Goal: Task Accomplishment & Management: Manage account settings

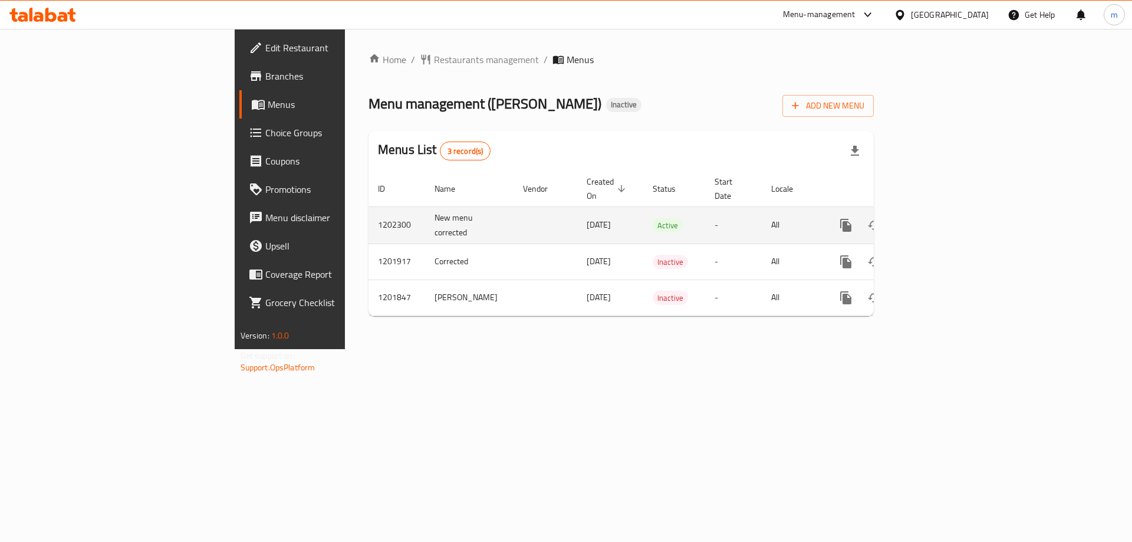
click at [938, 218] on icon "enhanced table" at bounding box center [931, 225] width 14 height 14
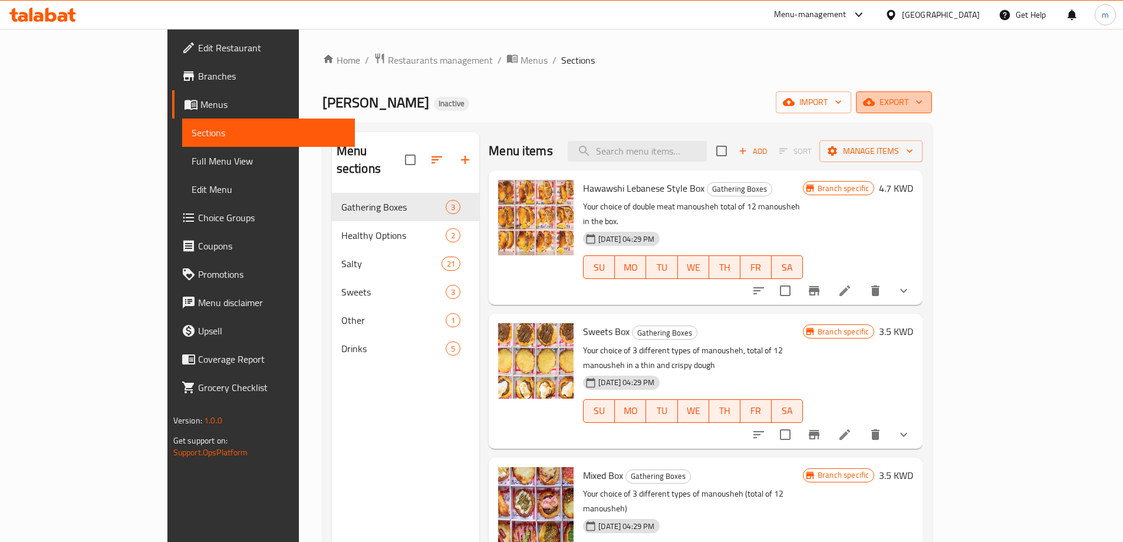
click at [922, 108] on span "export" at bounding box center [893, 102] width 57 height 15
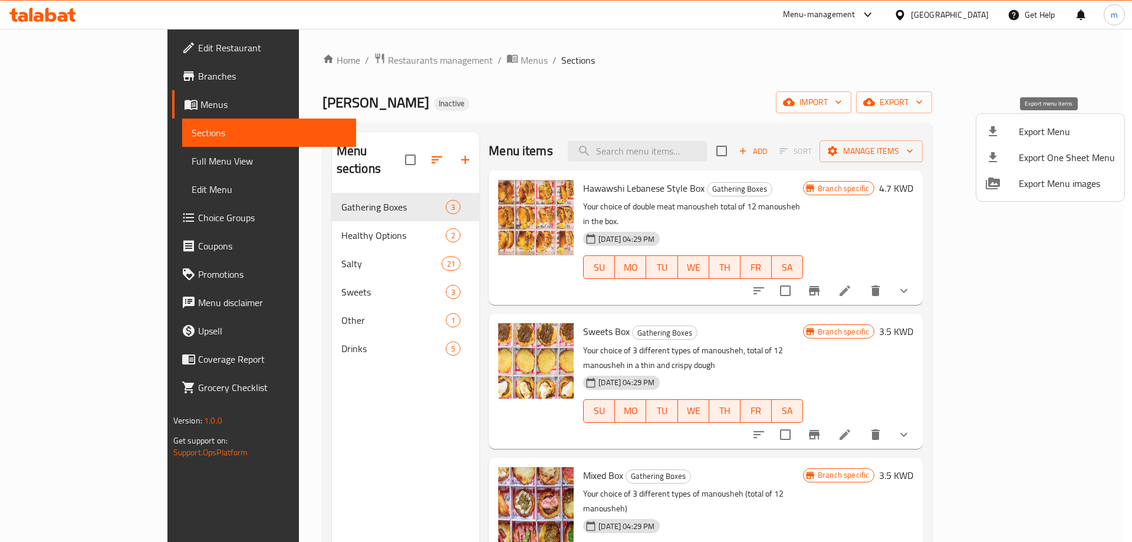
click at [1013, 140] on li "Export Menu" at bounding box center [1050, 131] width 148 height 26
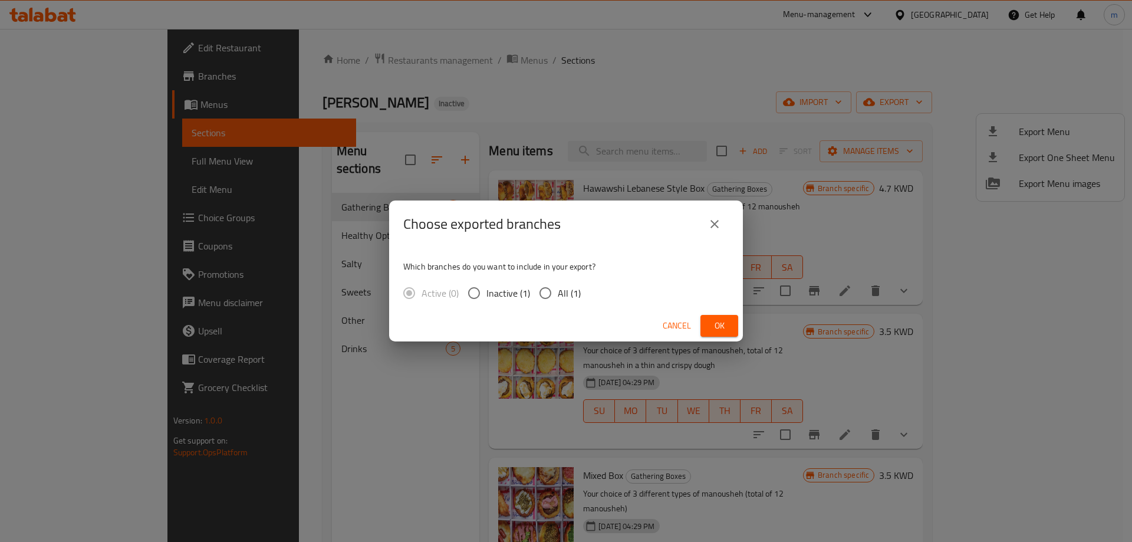
click at [548, 288] on input "All (1)" at bounding box center [545, 293] width 25 height 25
radio input "true"
click at [727, 324] on span "Ok" at bounding box center [719, 325] width 19 height 15
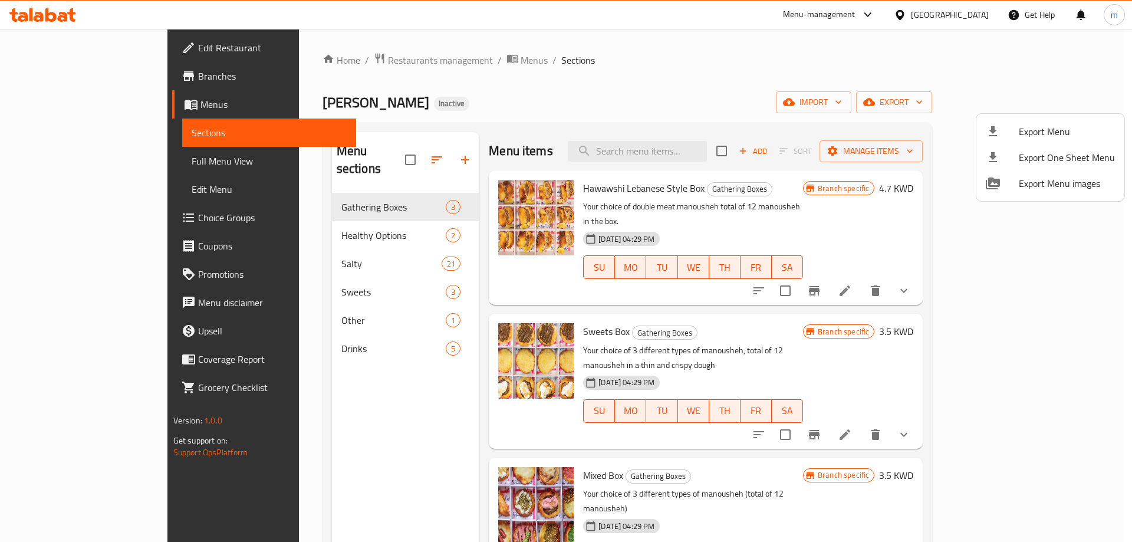
click at [81, 78] on div at bounding box center [566, 271] width 1132 height 542
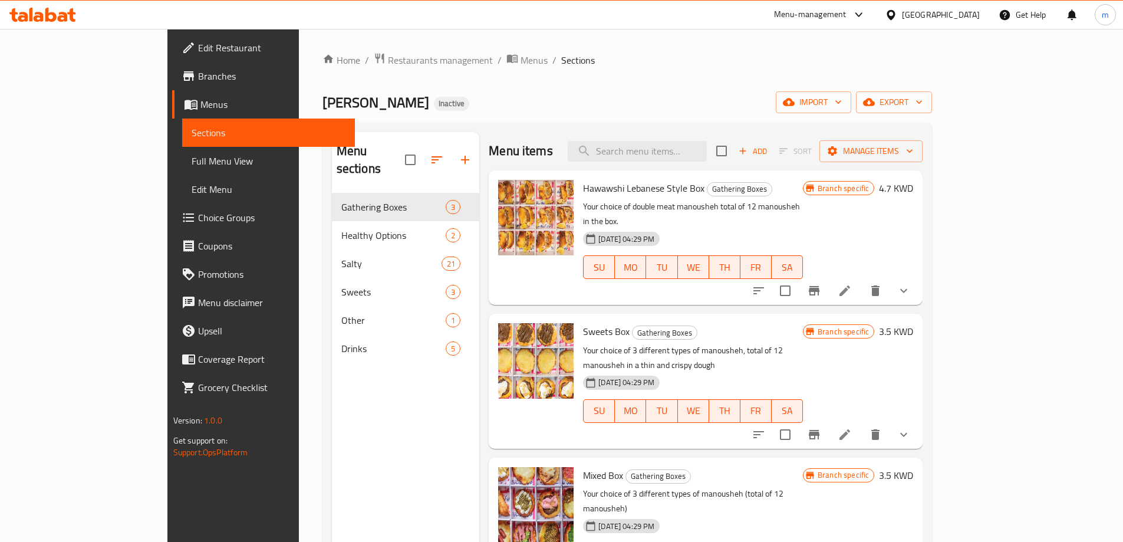
click at [198, 75] on span "Branches" at bounding box center [271, 76] width 147 height 14
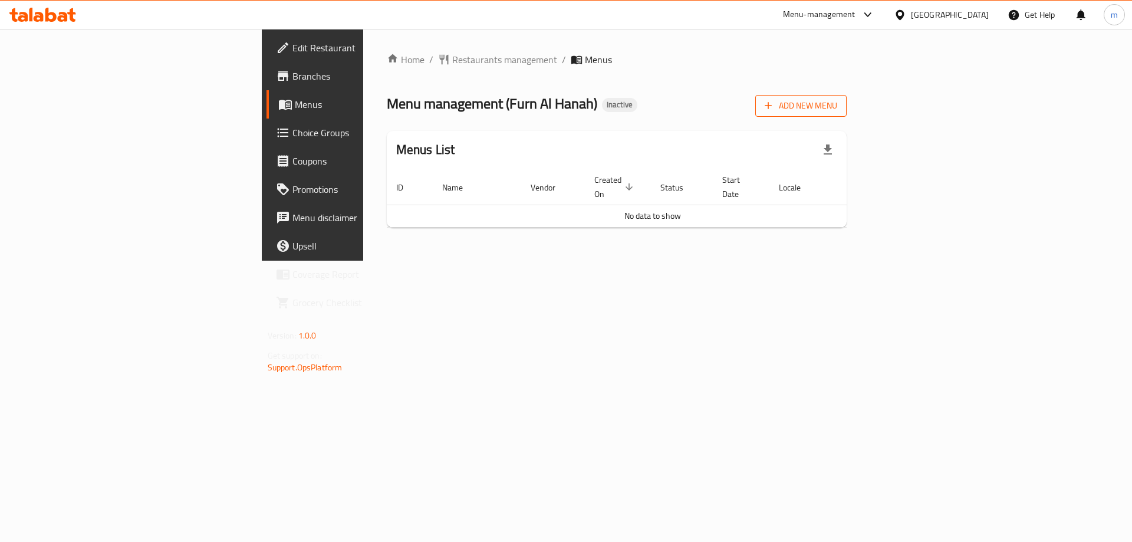
click at [837, 105] on span "Add New Menu" at bounding box center [800, 105] width 72 height 15
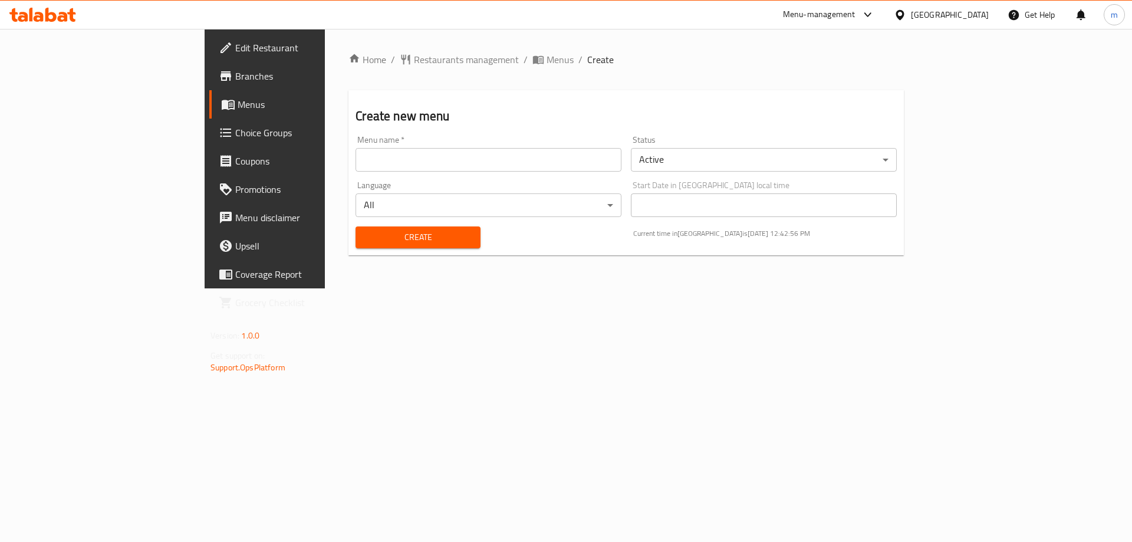
click at [355, 154] on input "text" at bounding box center [488, 160] width 266 height 24
drag, startPoint x: 319, startPoint y: 154, endPoint x: 213, endPoint y: 158, distance: 106.2
click at [348, 158] on div "Create new menu Menu name   * 10/5/2025 Menu name * Status Active ​ Language Al…" at bounding box center [625, 172] width 555 height 165
type input "5/10/2025"
click at [365, 241] on span "Create" at bounding box center [417, 237] width 105 height 15
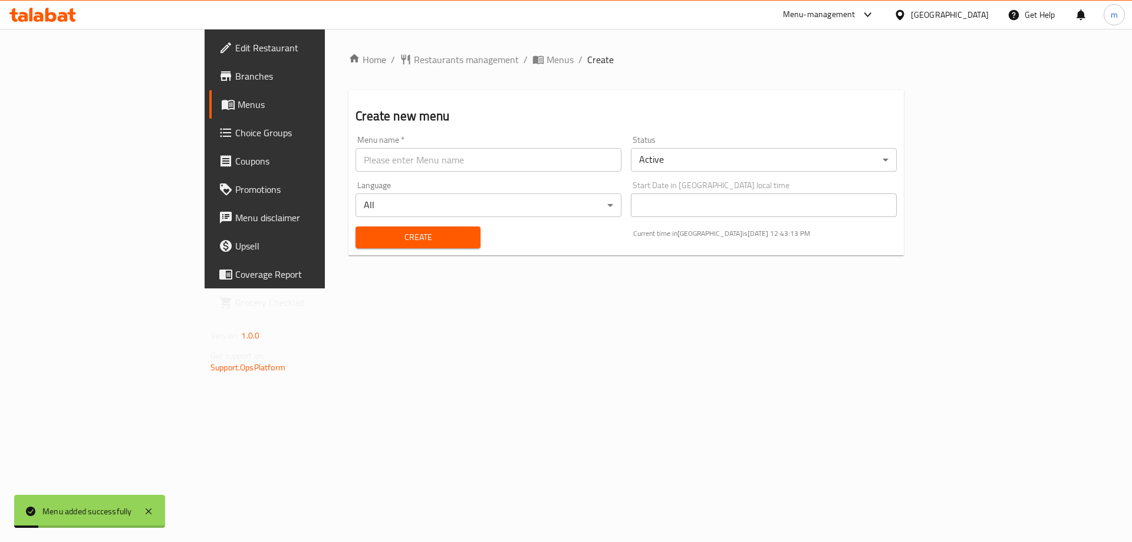
click at [238, 100] on span "Menus" at bounding box center [311, 104] width 147 height 14
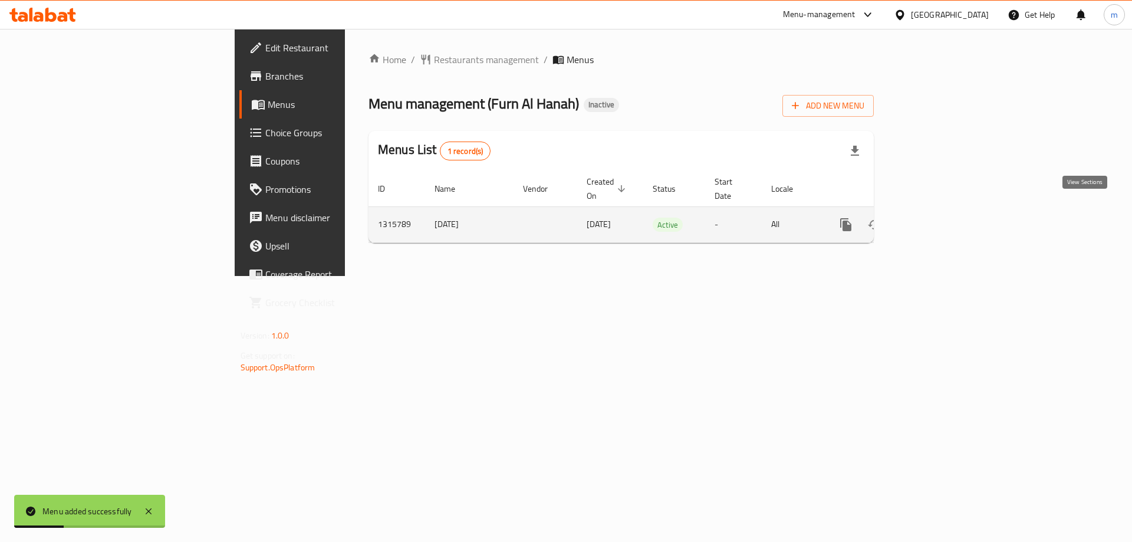
click at [936, 219] on icon "enhanced table" at bounding box center [930, 224] width 11 height 11
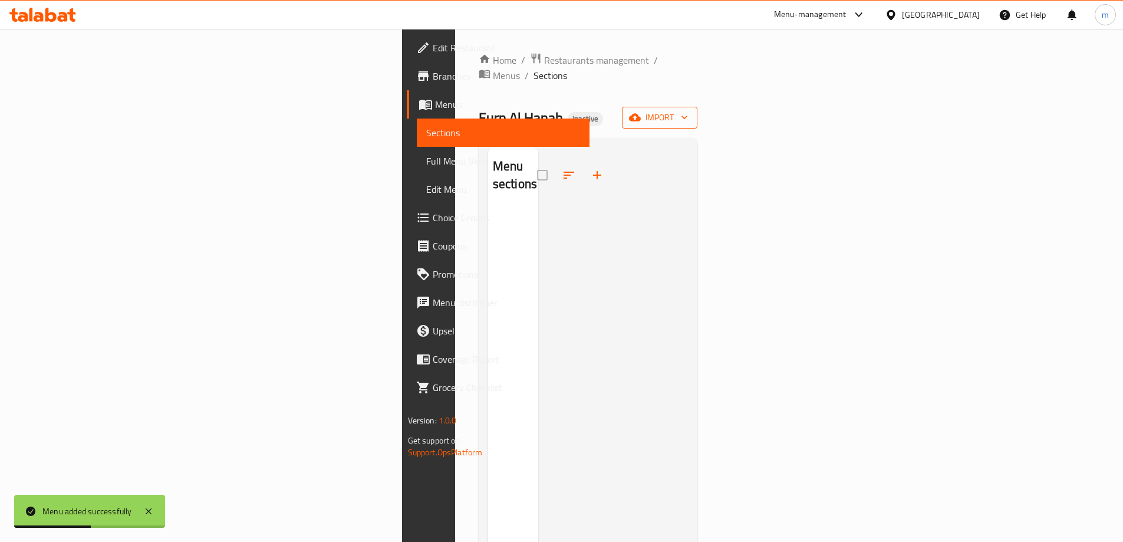
click at [697, 110] on button "import" at bounding box center [659, 118] width 75 height 22
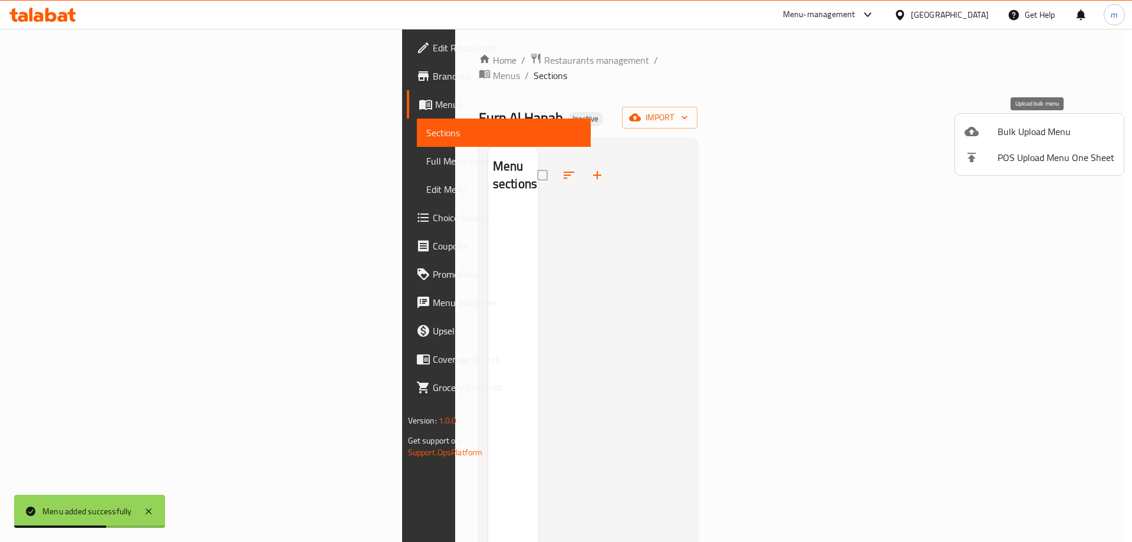
click at [1052, 130] on span "Bulk Upload Menu" at bounding box center [1055, 131] width 117 height 14
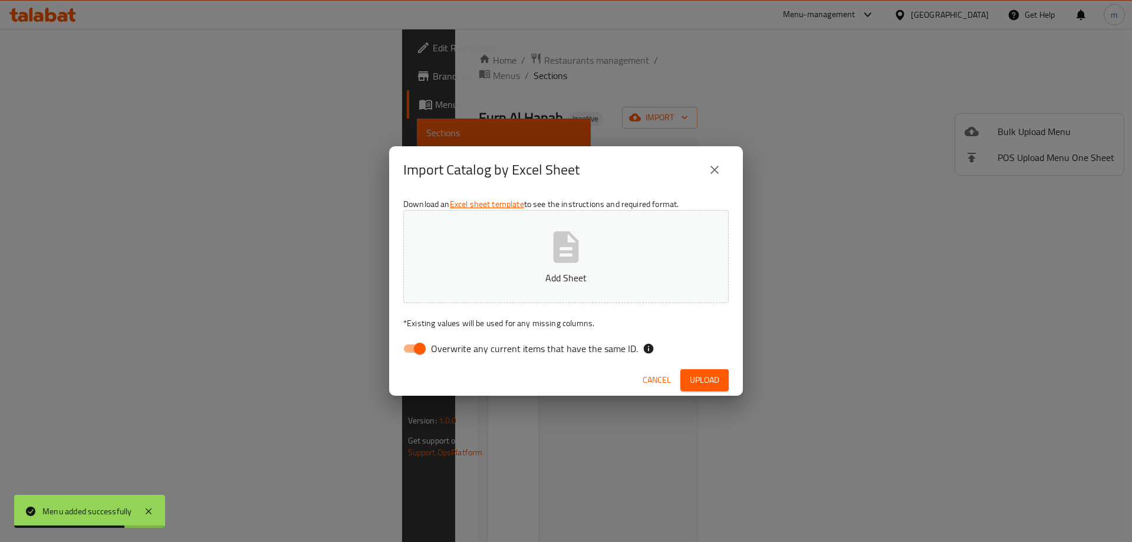
click at [418, 344] on input "Overwrite any current items that have the same ID." at bounding box center [419, 348] width 67 height 22
checkbox input "false"
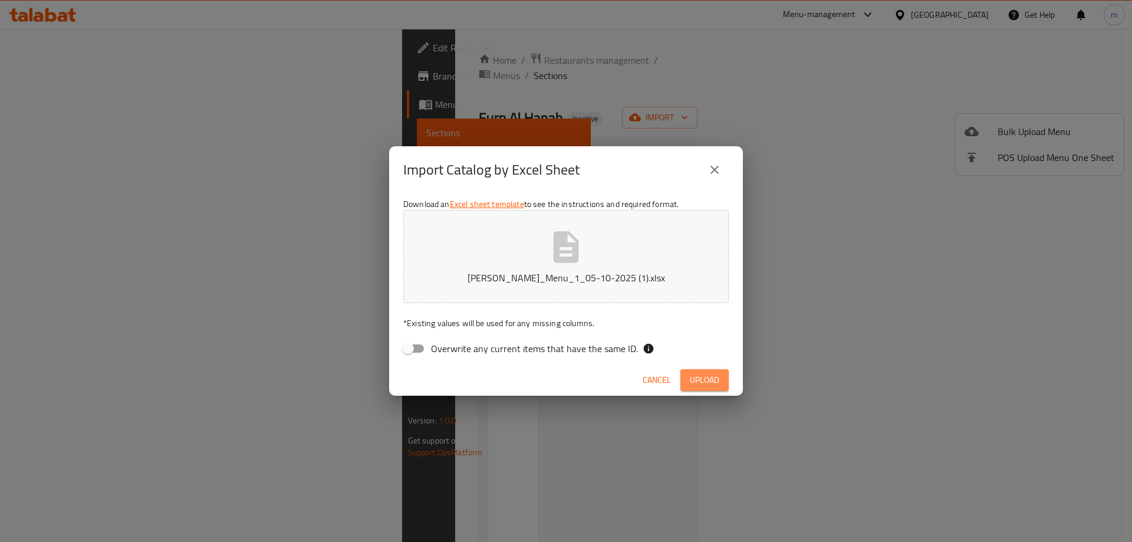
click at [703, 382] on span "Upload" at bounding box center [704, 379] width 29 height 15
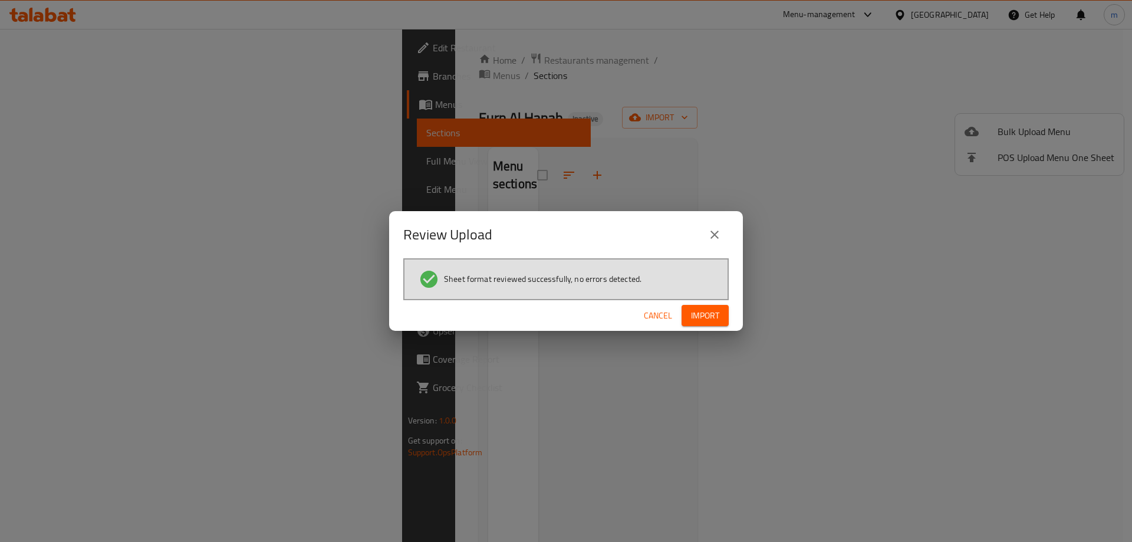
click at [720, 314] on button "Import" at bounding box center [704, 316] width 47 height 22
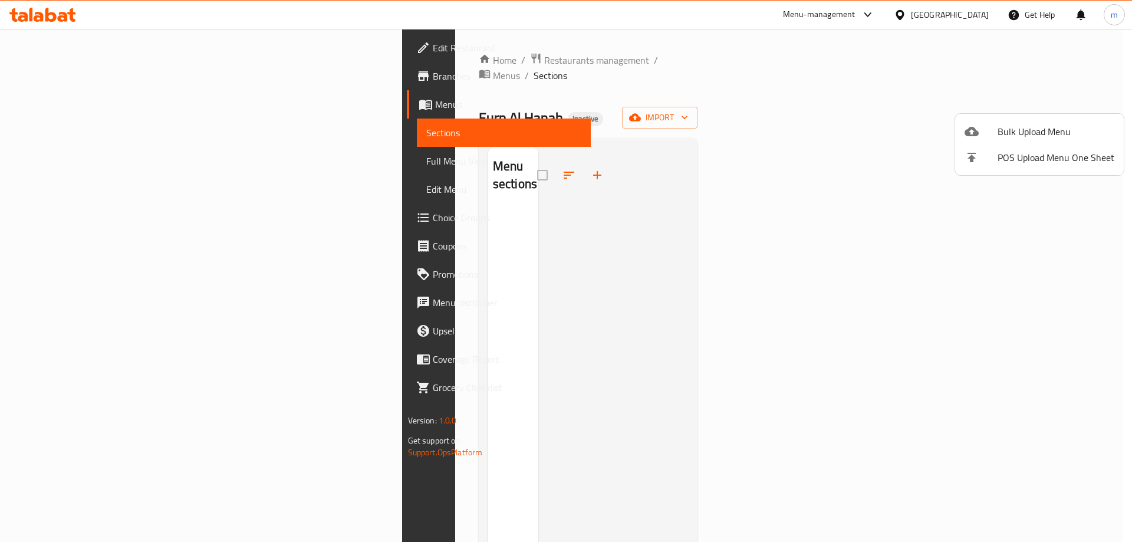
click at [66, 106] on div at bounding box center [566, 271] width 1132 height 542
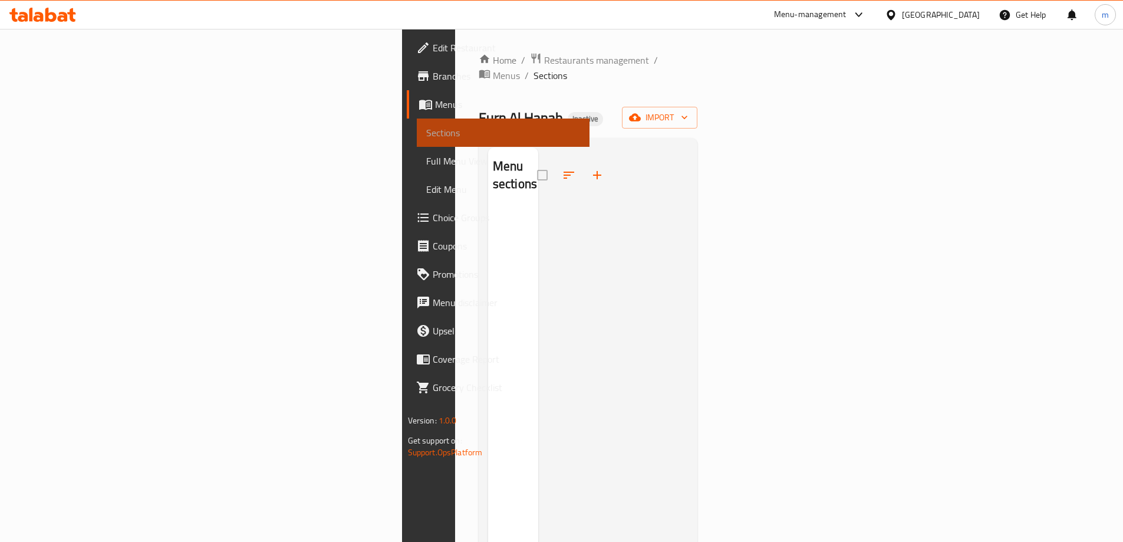
click at [426, 133] on span "Sections" at bounding box center [503, 133] width 154 height 14
click at [426, 157] on span "Full Menu View" at bounding box center [503, 161] width 154 height 14
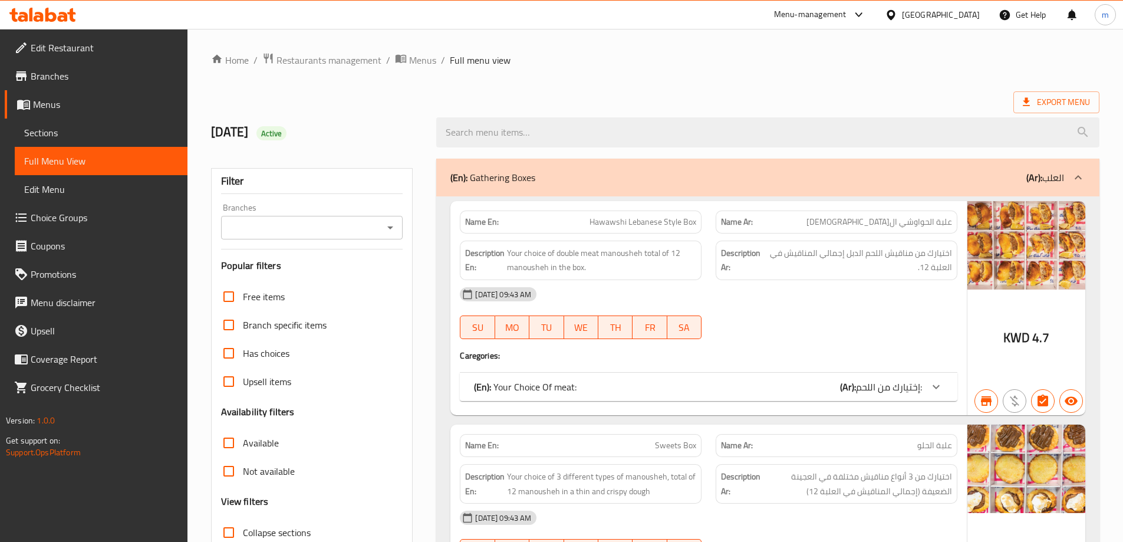
click at [65, 116] on link "Menus" at bounding box center [96, 104] width 183 height 28
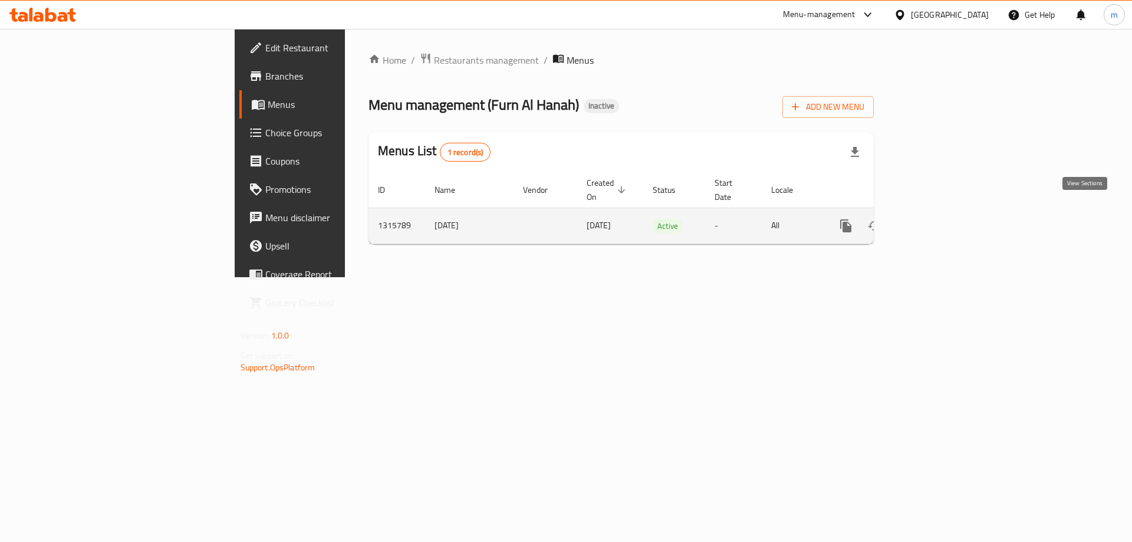
click at [938, 219] on icon "enhanced table" at bounding box center [931, 226] width 14 height 14
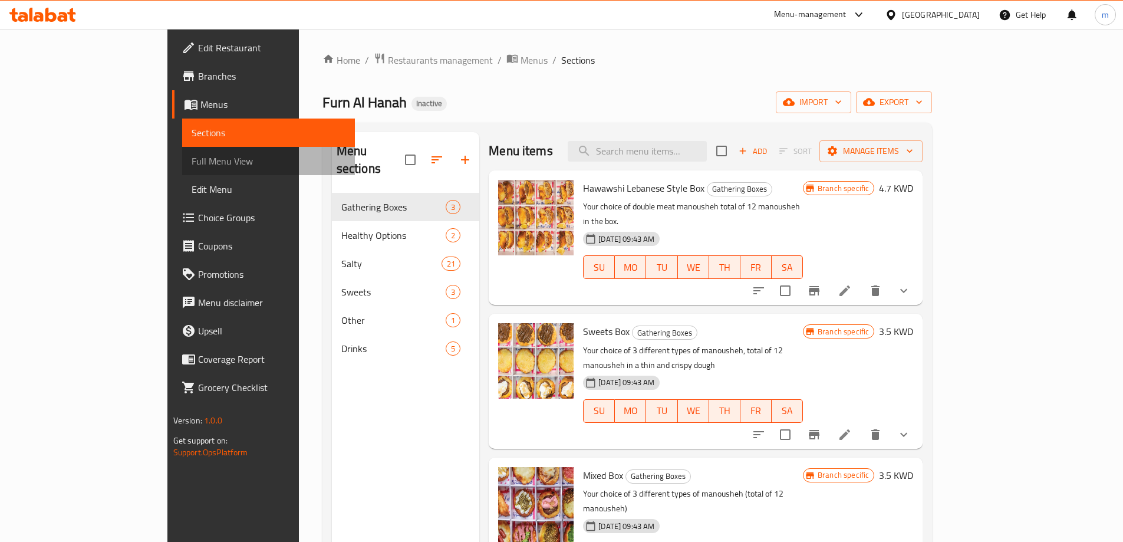
click at [192, 154] on span "Full Menu View" at bounding box center [269, 161] width 154 height 14
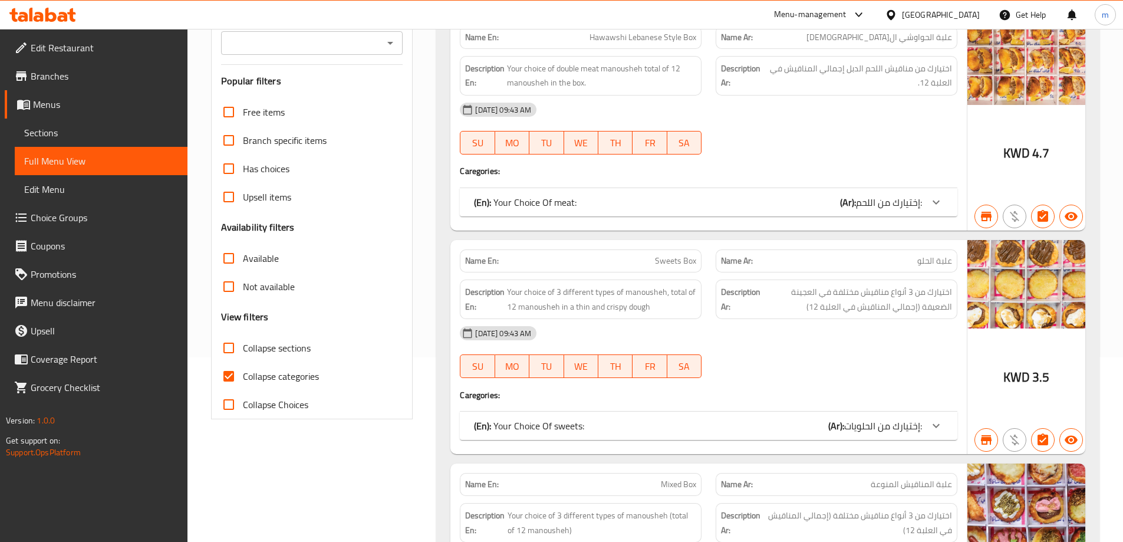
scroll to position [295, 0]
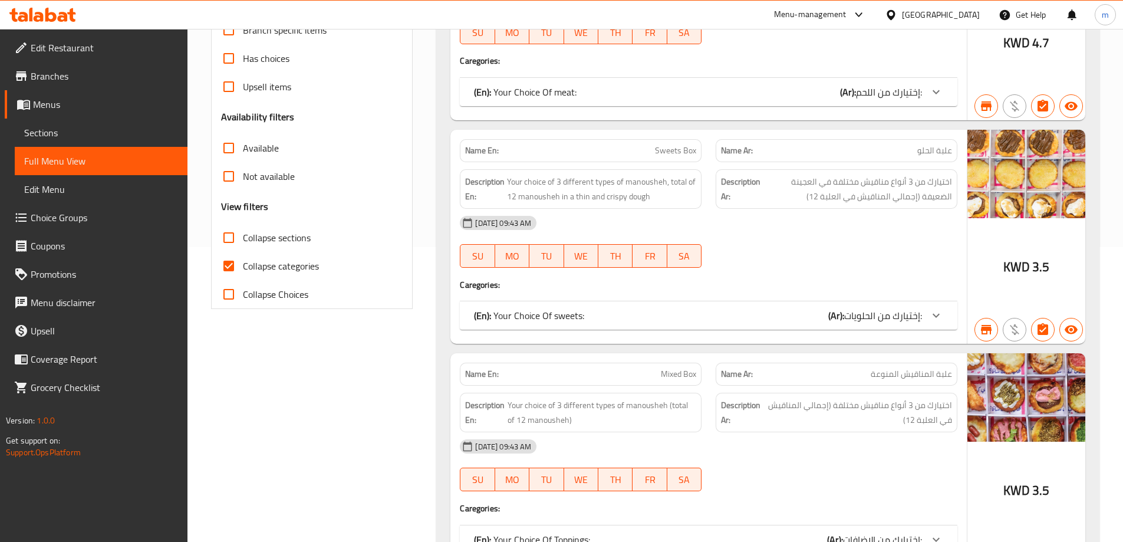
click at [250, 269] on span "Collapse categories" at bounding box center [281, 266] width 76 height 14
click at [243, 269] on input "Collapse categories" at bounding box center [229, 266] width 28 height 28
checkbox input "false"
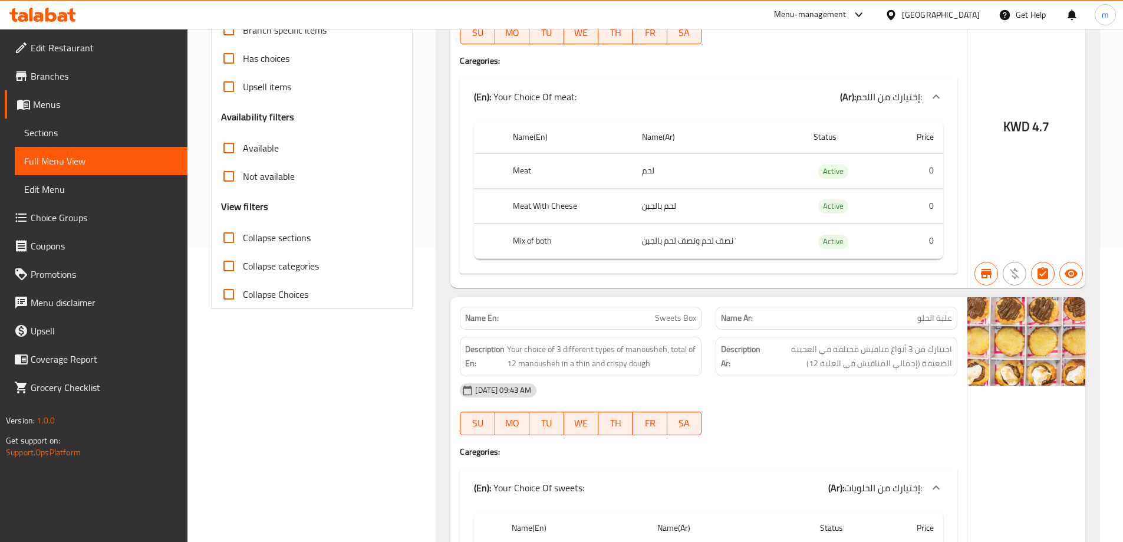
scroll to position [0, 0]
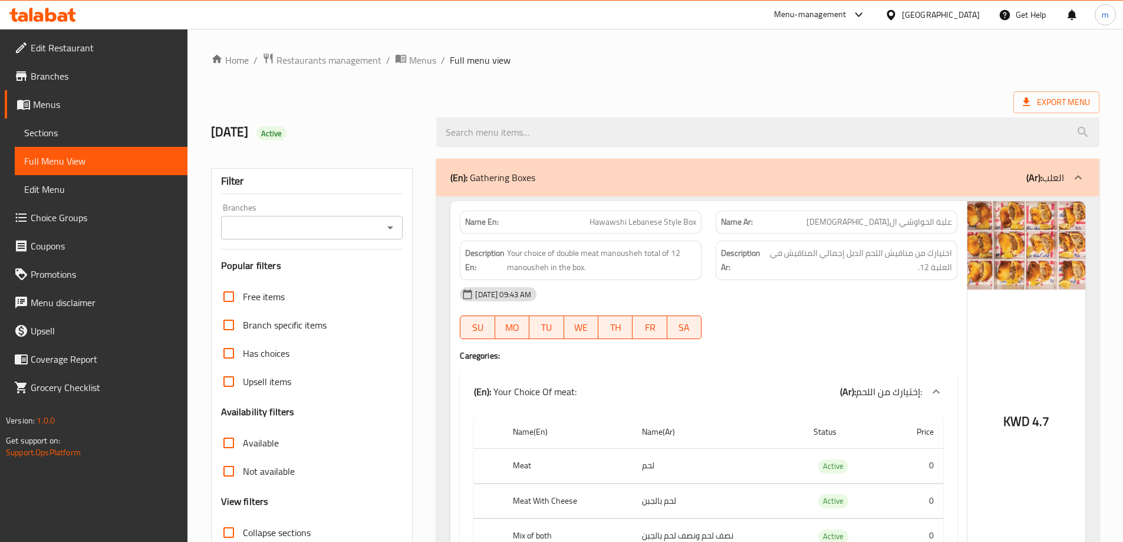
click at [357, 231] on input "Branches" at bounding box center [303, 227] width 156 height 17
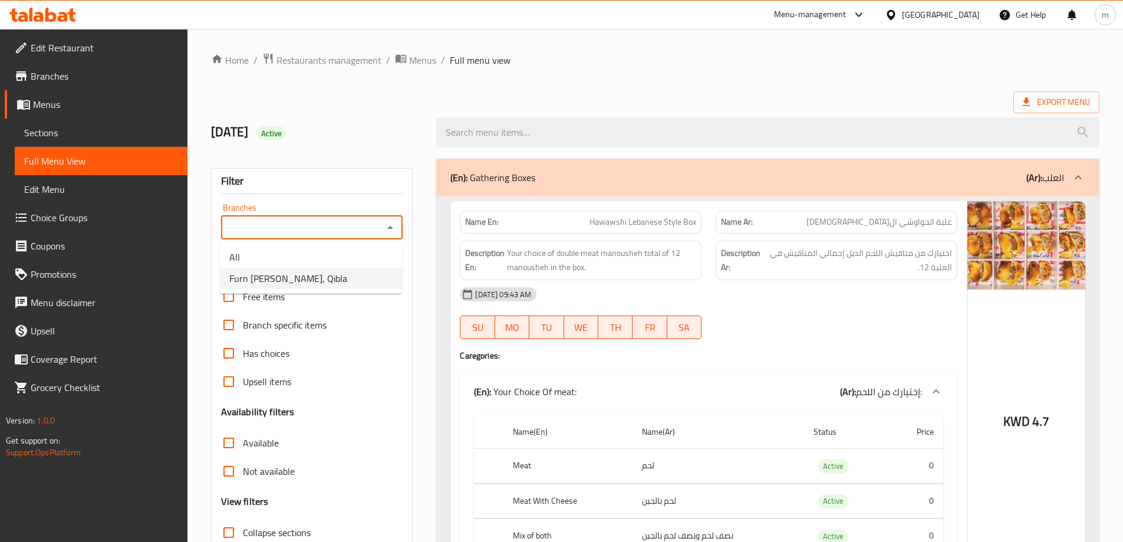
click at [344, 275] on li "Furn Al Hanah, Qibla" at bounding box center [311, 278] width 182 height 21
type input "Furn Al Hanah, Qibla"
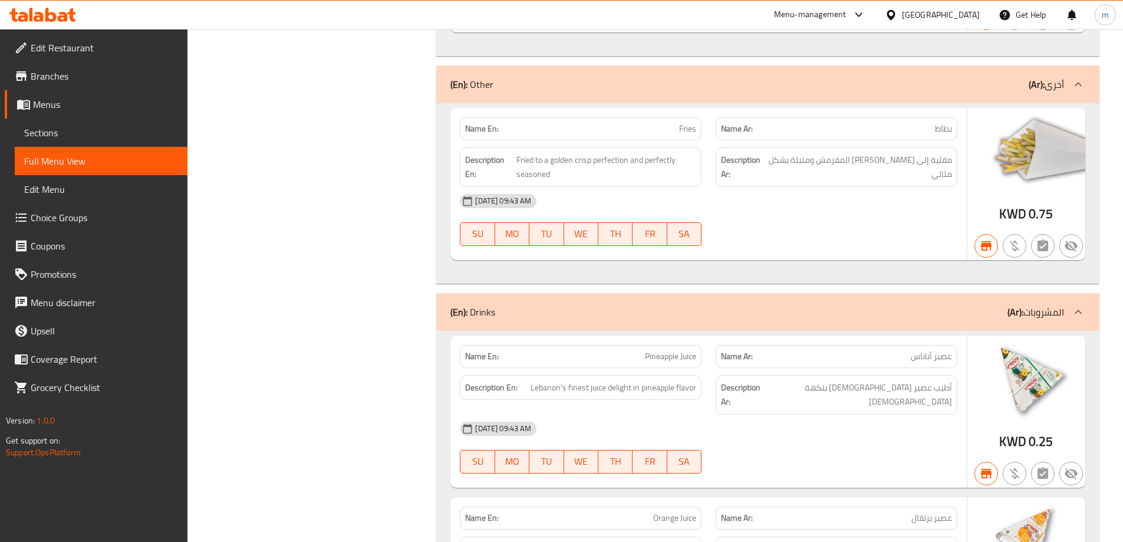
scroll to position [7229, 0]
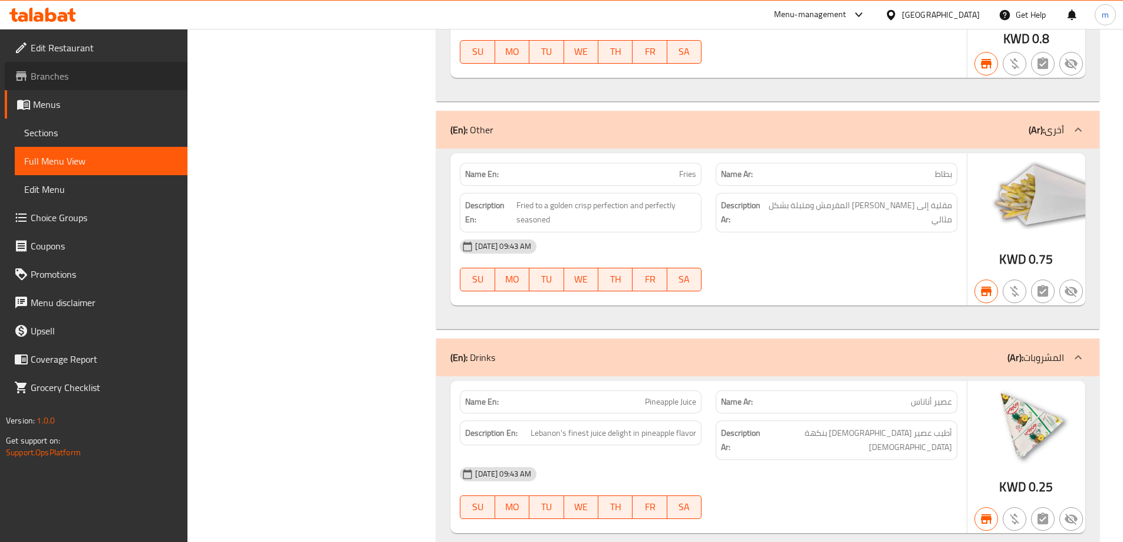
click at [72, 71] on span "Branches" at bounding box center [104, 76] width 147 height 14
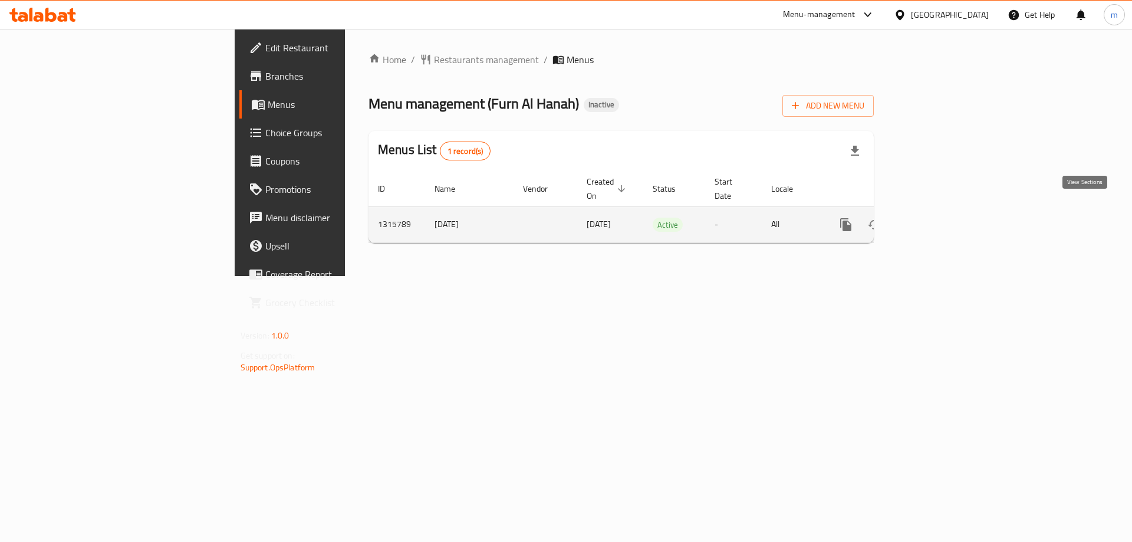
click at [945, 220] on link "enhanced table" at bounding box center [930, 224] width 28 height 28
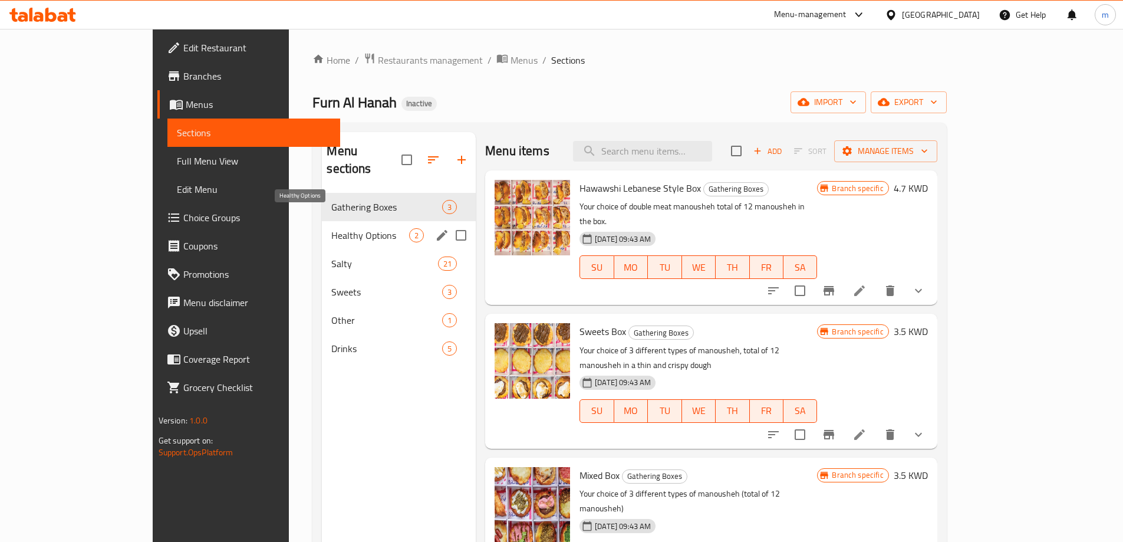
click at [331, 228] on span "Healthy Options" at bounding box center [370, 235] width 78 height 14
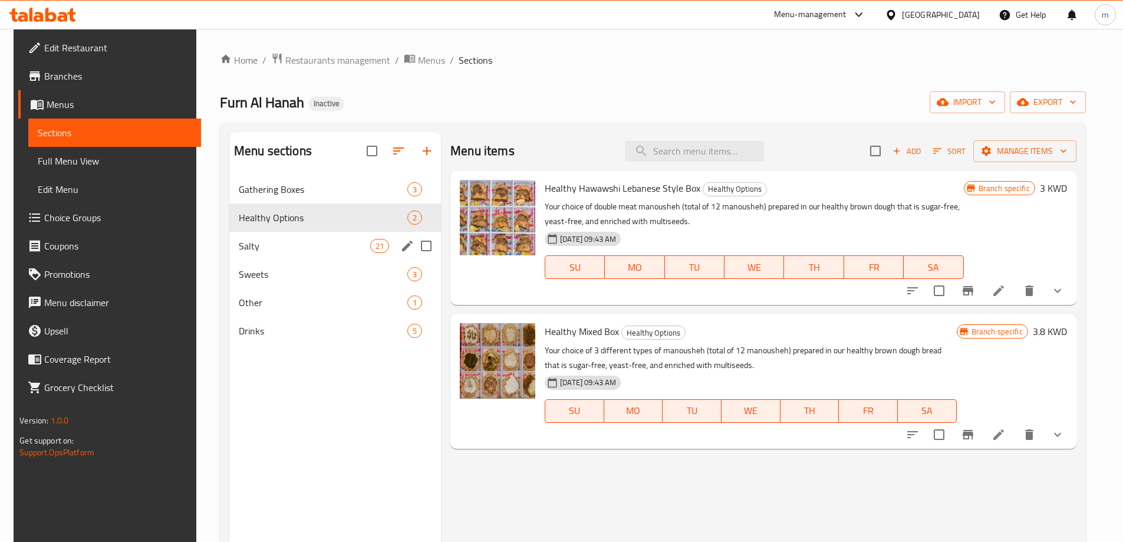
click at [276, 253] on div "Salty 21" at bounding box center [335, 246] width 212 height 28
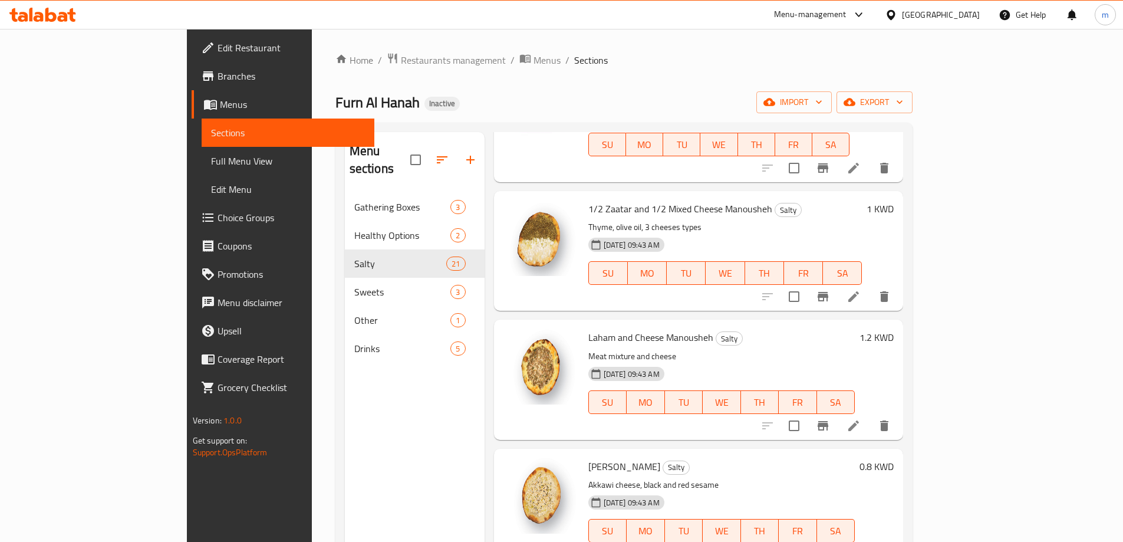
scroll to position [1768, 0]
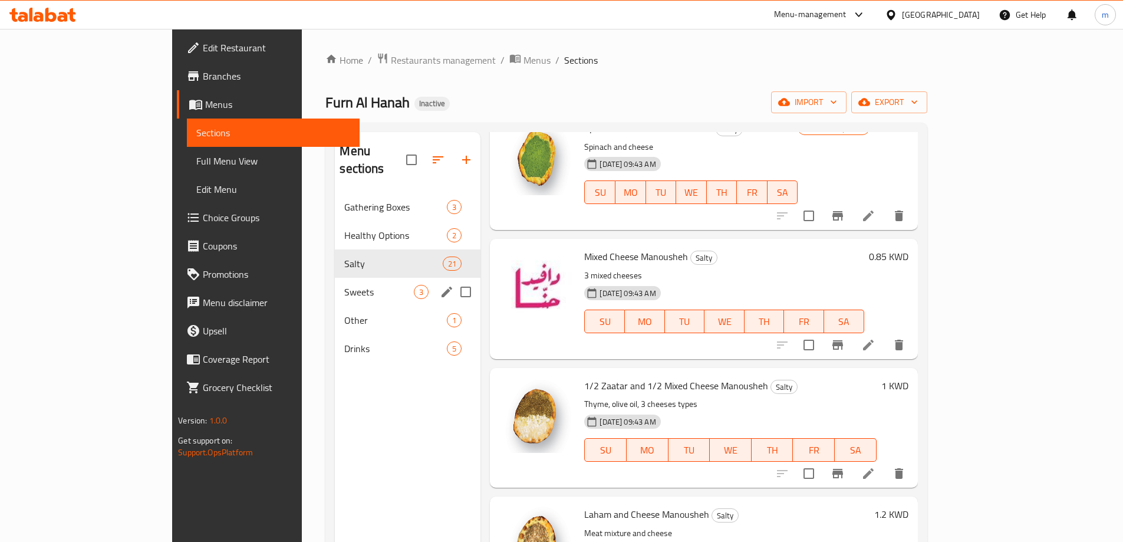
click at [335, 278] on div "Sweets 3" at bounding box center [408, 292] width 146 height 28
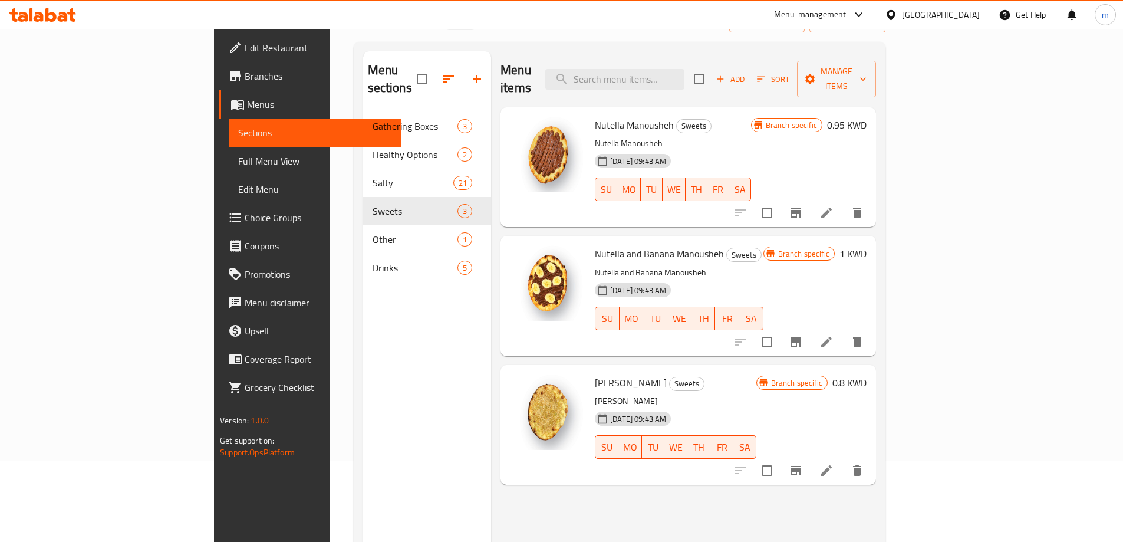
scroll to position [165, 0]
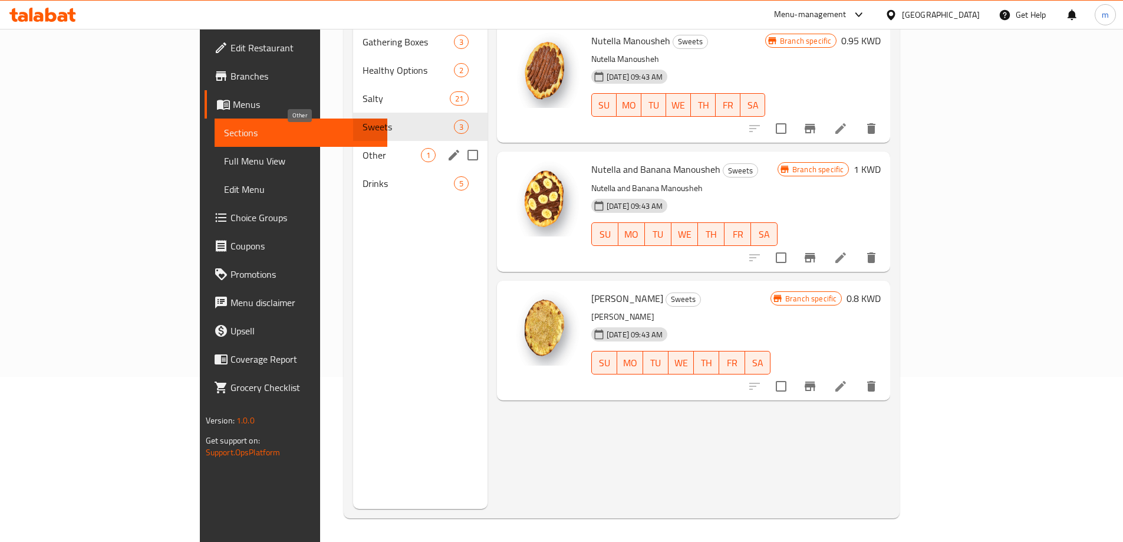
click at [362, 148] on span "Other" at bounding box center [391, 155] width 58 height 14
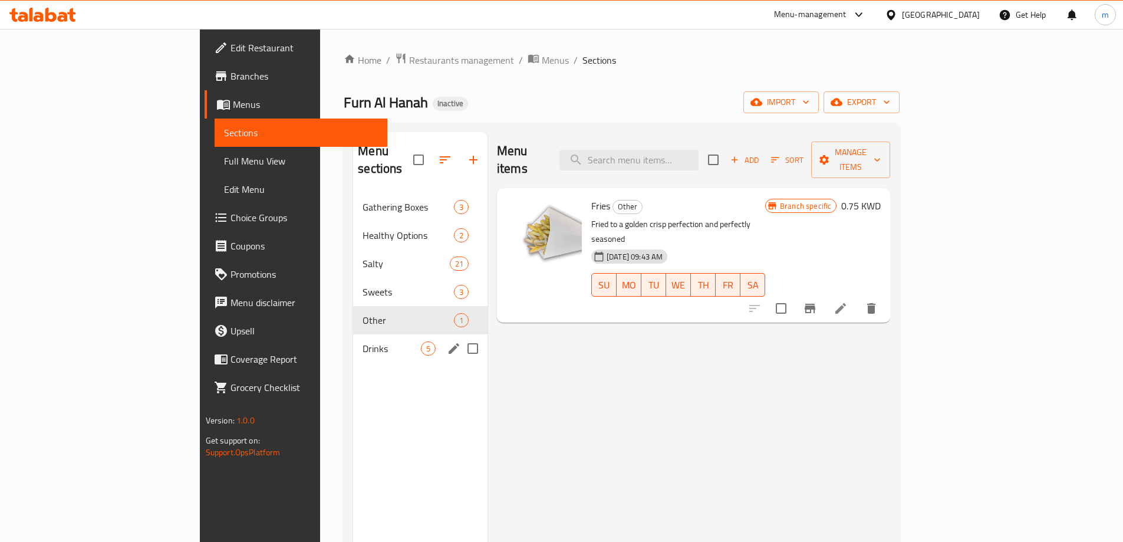
click at [362, 341] on span "Drinks" at bounding box center [391, 348] width 58 height 14
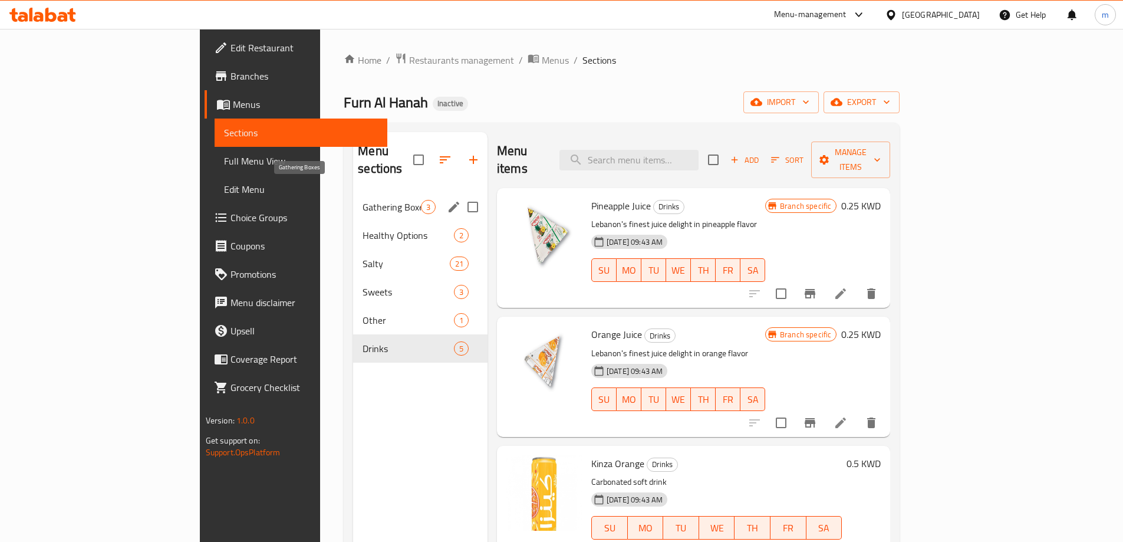
click at [362, 200] on span "Gathering Boxes" at bounding box center [391, 207] width 58 height 14
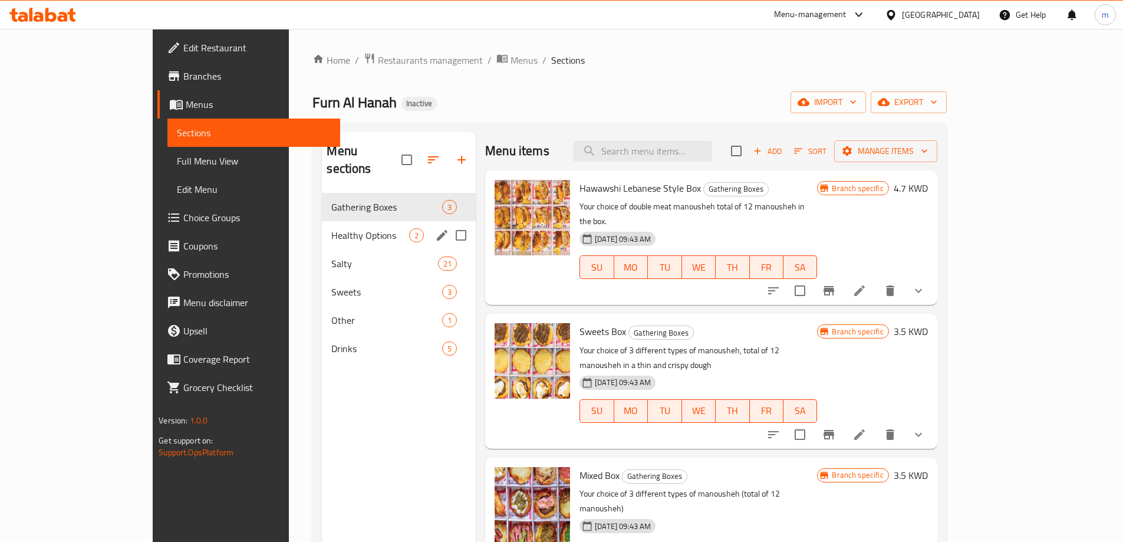
click at [331, 228] on span "Healthy Options" at bounding box center [370, 235] width 78 height 14
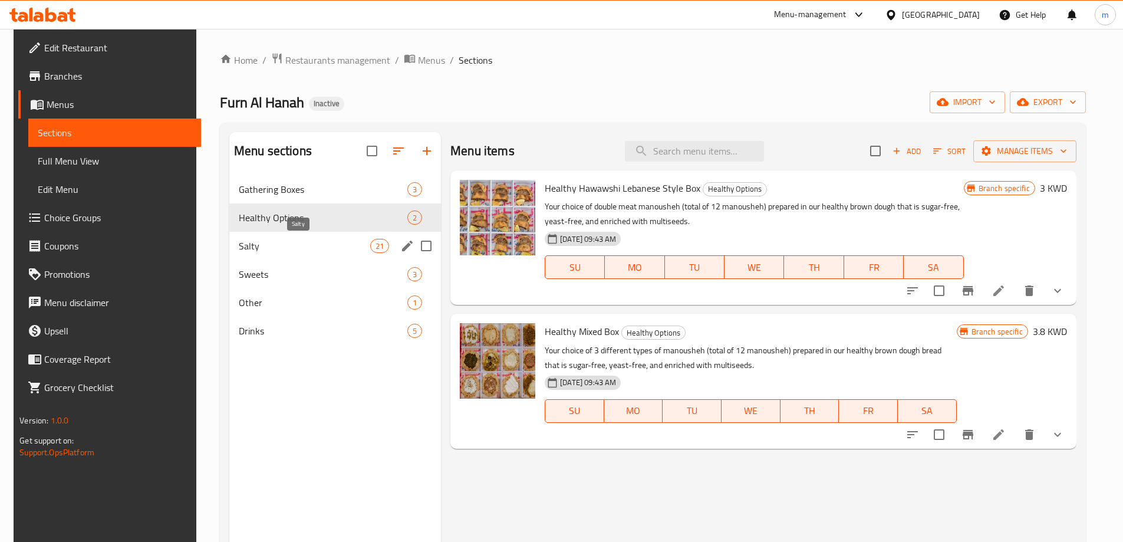
click at [292, 246] on span "Salty" at bounding box center [304, 246] width 131 height 14
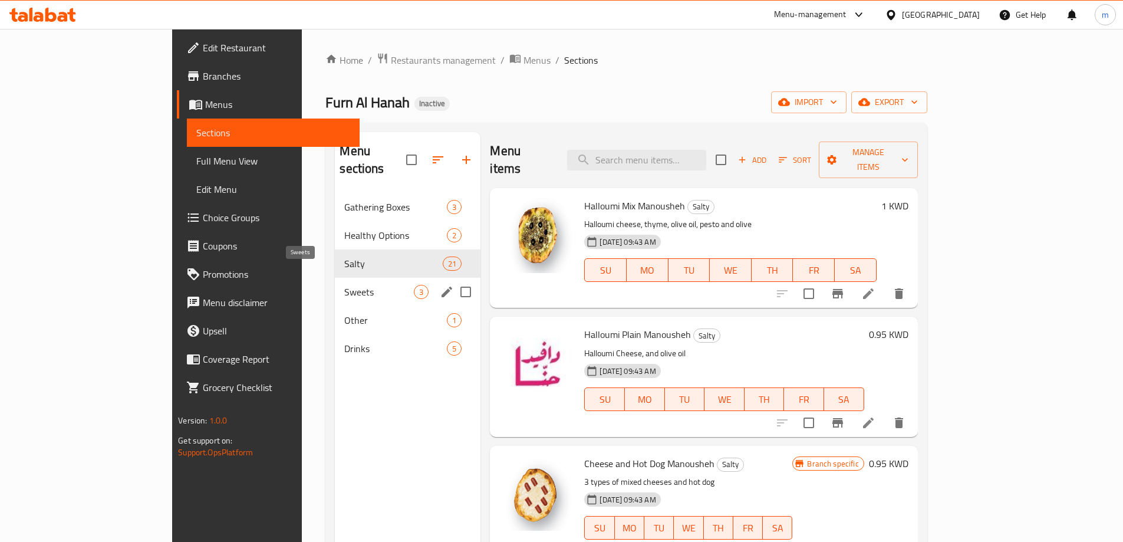
click at [344, 285] on span "Sweets" at bounding box center [379, 292] width 70 height 14
